Goal: Complete application form

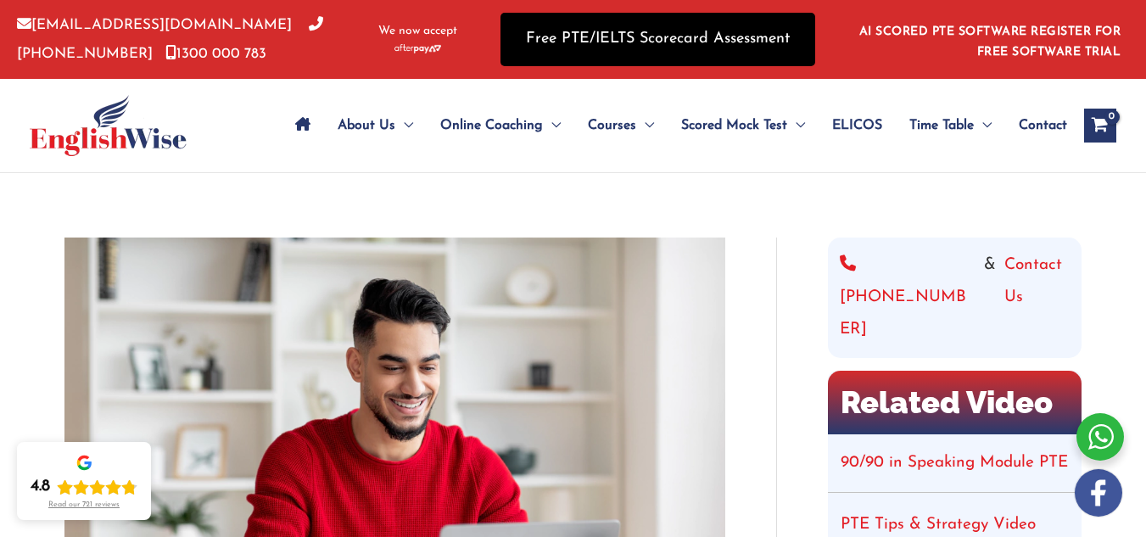
click at [562, 34] on link "Free PTE/IELTS Scorecard Assessment" at bounding box center [658, 39] width 315 height 53
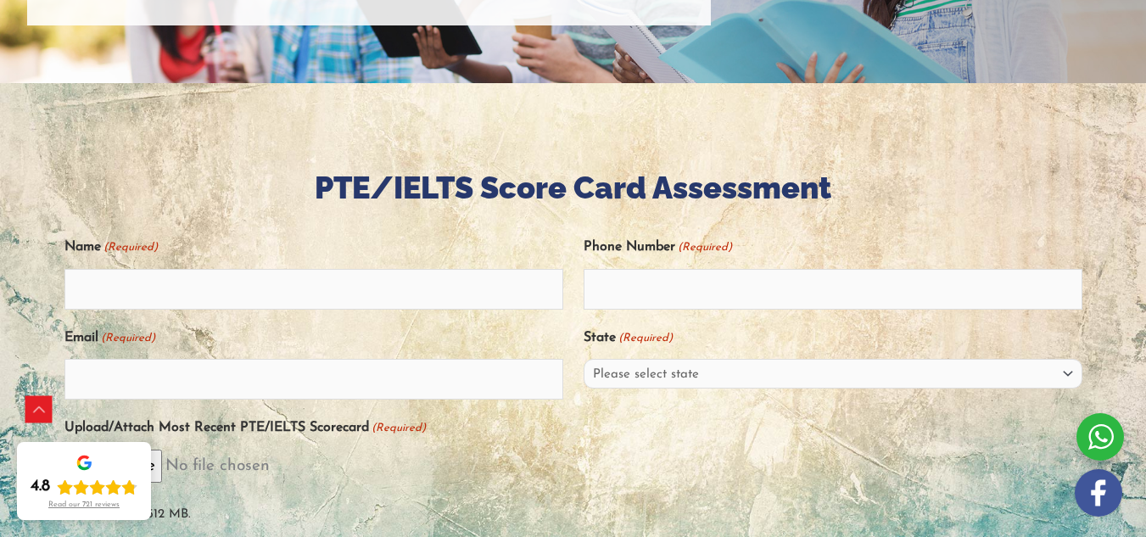
scroll to position [297, 0]
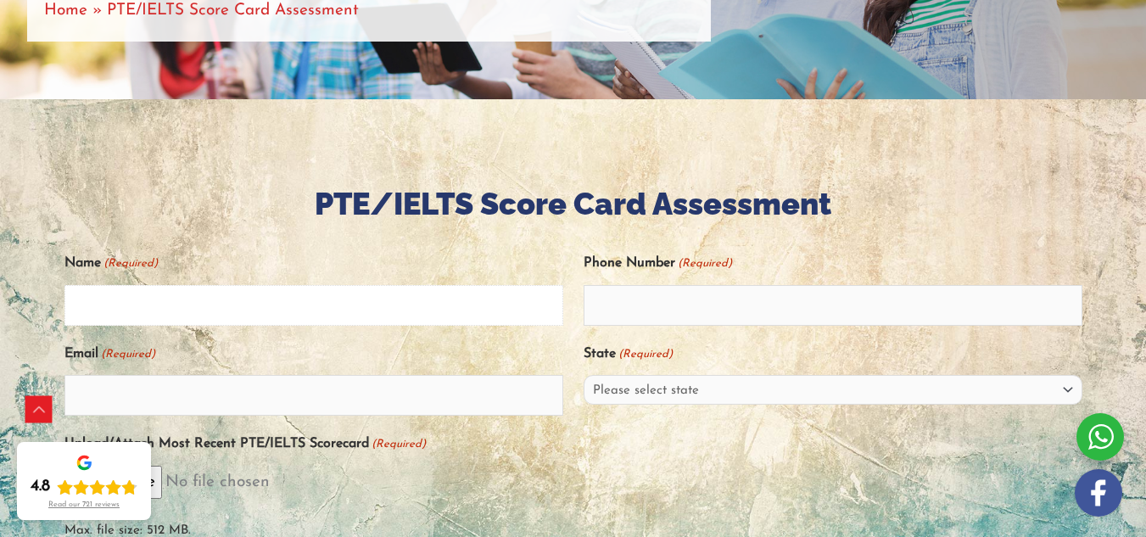
click at [433, 299] on input "Name (Required)" at bounding box center [313, 305] width 499 height 41
type input "[PERSON_NAME]"
click at [657, 320] on input "Phone Number (Required)" at bounding box center [833, 305] width 499 height 41
type input "926515482"
click at [446, 416] on input "Email (Required)" at bounding box center [313, 395] width 499 height 41
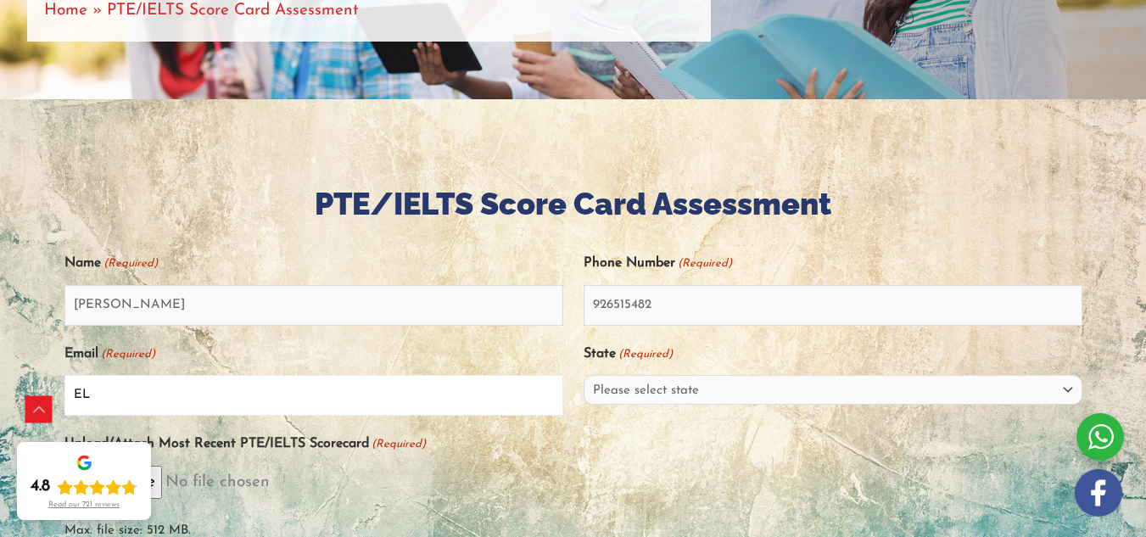
type input "E"
click at [181, 402] on input "[EMAIL_ADDRESS][DOMAIN_NAME]" at bounding box center [313, 395] width 499 height 41
type input "[EMAIL_ADDRESS][DOMAIN_NAME]"
click at [514, 277] on div "Name (Required) [PERSON_NAME]" at bounding box center [313, 287] width 499 height 77
drag, startPoint x: 644, startPoint y: 402, endPoint x: 664, endPoint y: 373, distance: 34.8
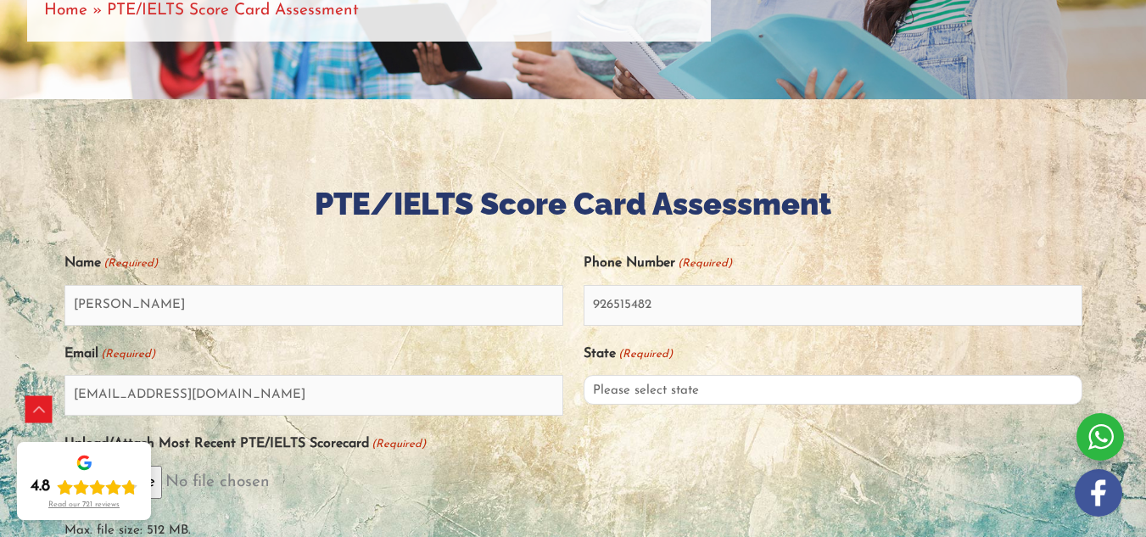
click at [664, 373] on div "State (Required) Please select state [GEOGRAPHIC_DATA] ([GEOGRAPHIC_DATA]) [GEO…" at bounding box center [833, 377] width 499 height 77
select select "Australian Capital Territory ([GEOGRAPHIC_DATA])"
click at [584, 384] on select "Please select state [GEOGRAPHIC_DATA] ([GEOGRAPHIC_DATA]) [GEOGRAPHIC_DATA] ([G…" at bounding box center [833, 390] width 499 height 30
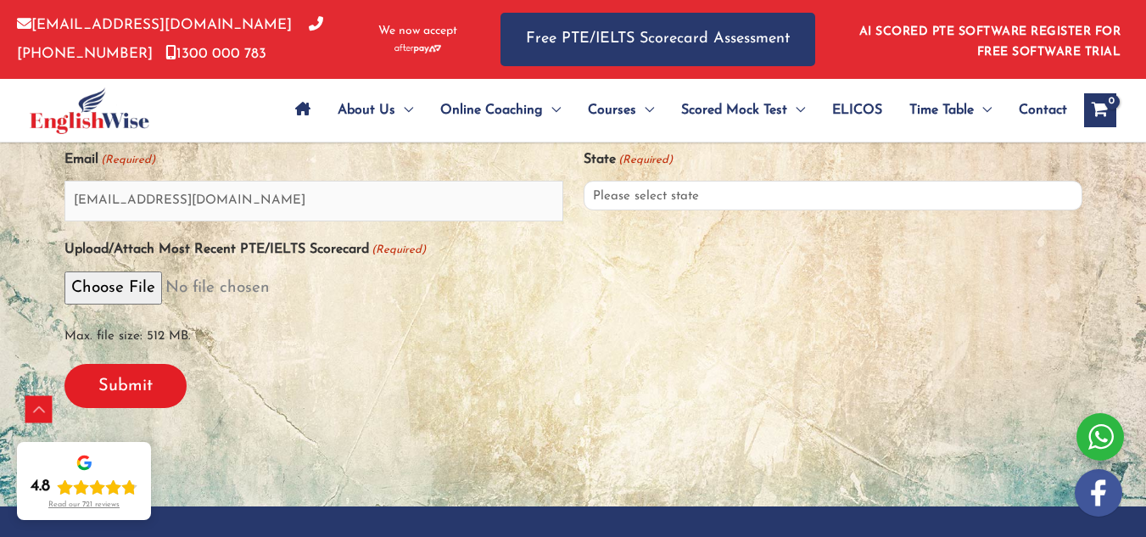
scroll to position [501, 0]
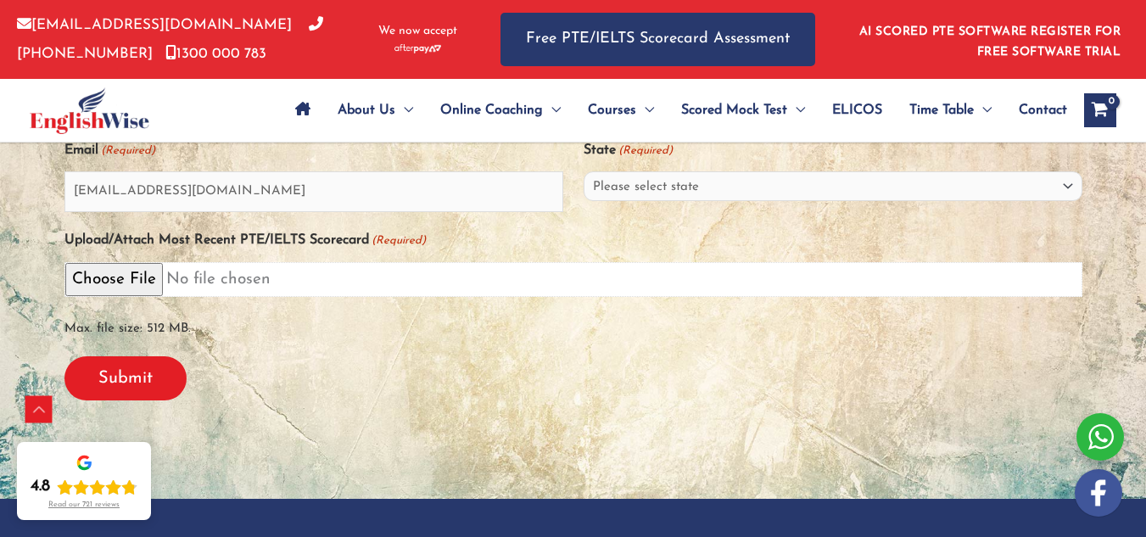
click at [160, 291] on input "Upload/Attach Most Recent PTE/IELTS Scorecard (Required)" at bounding box center [573, 279] width 1018 height 35
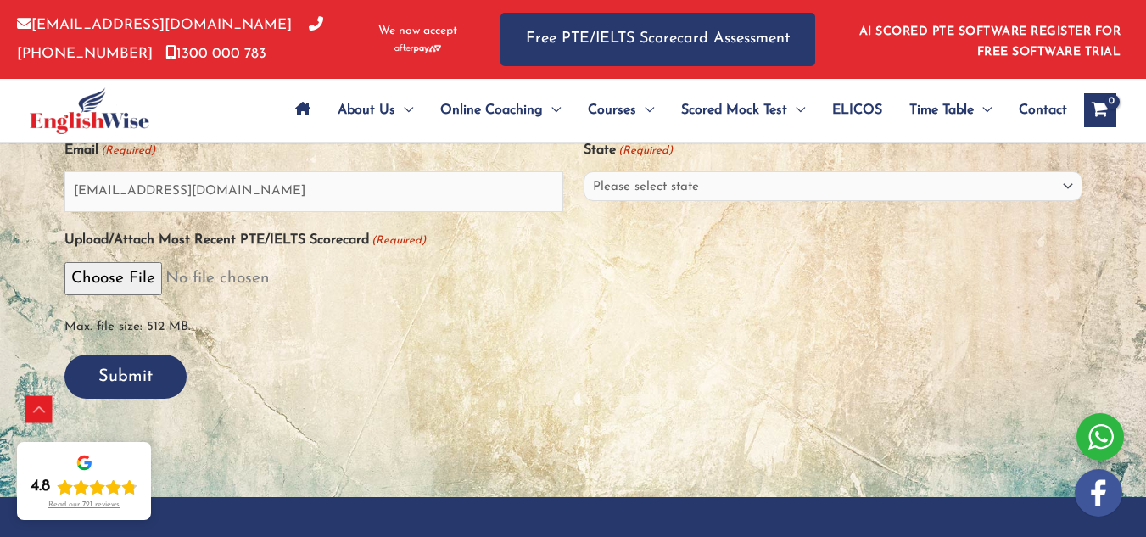
click at [162, 384] on input "Submit" at bounding box center [125, 377] width 122 height 44
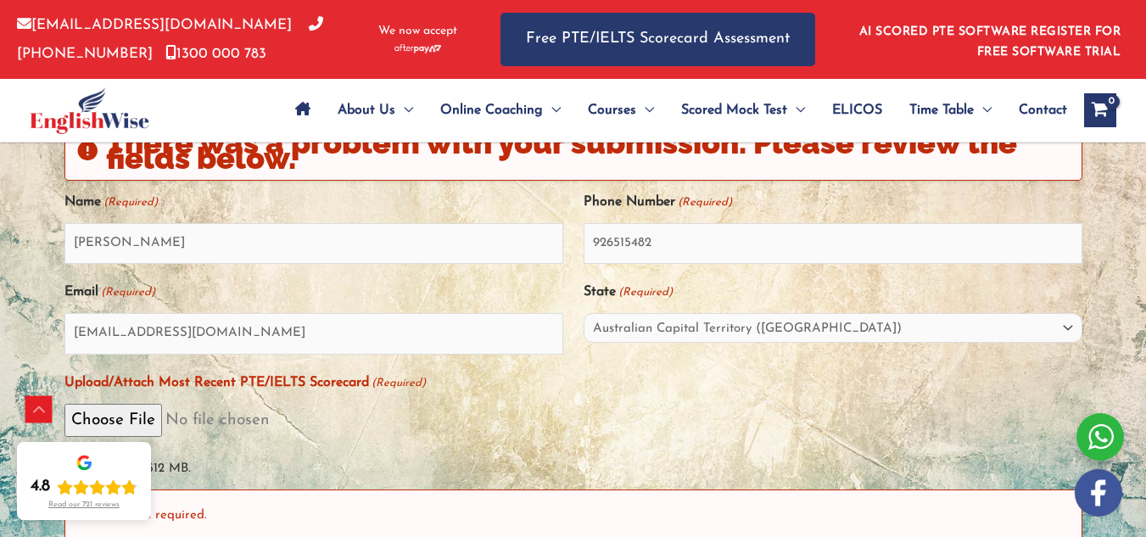
scroll to position [445, 0]
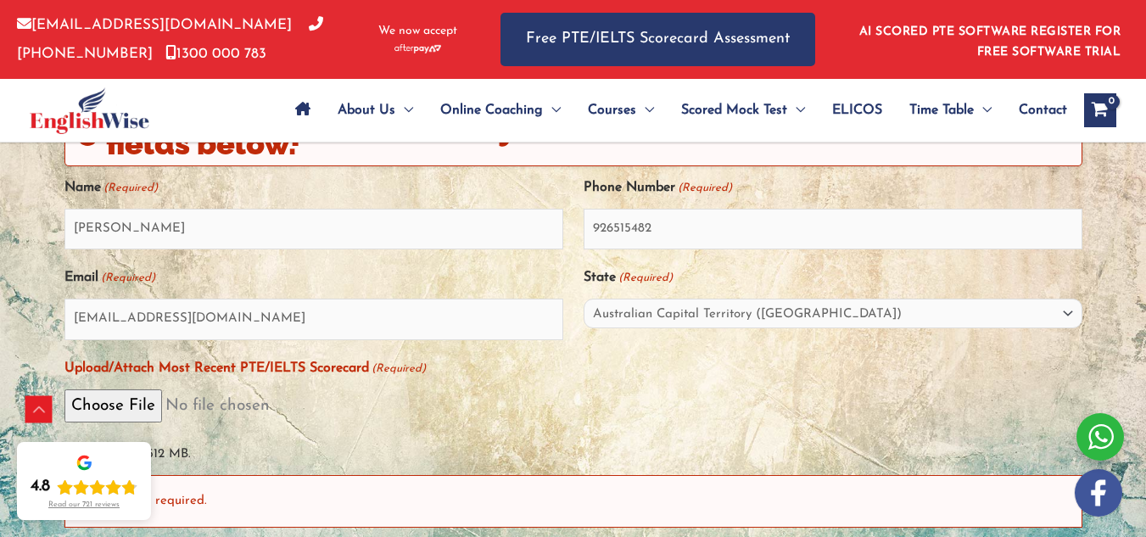
click at [1105, 441] on div at bounding box center [1101, 437] width 48 height 48
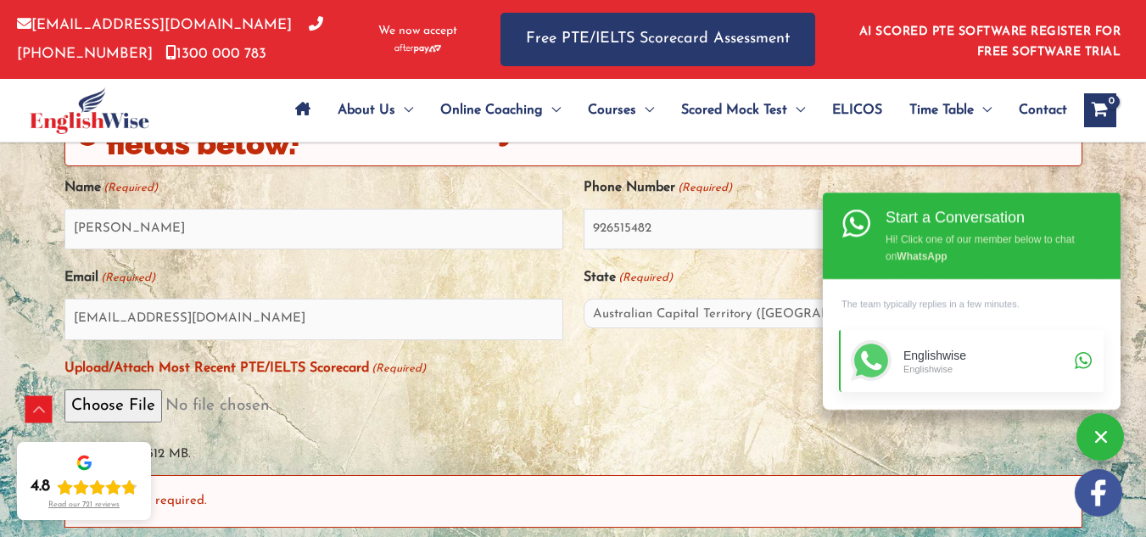
click at [1067, 365] on div "Englishwise" at bounding box center [987, 368] width 166 height 12
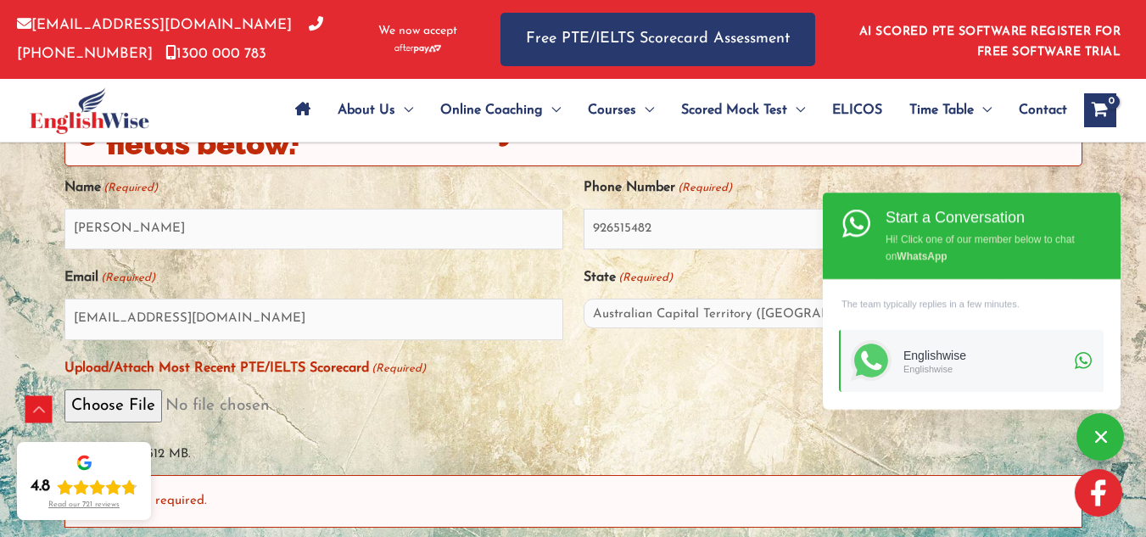
click at [1093, 483] on img at bounding box center [1099, 493] width 48 height 48
